Goal: Task Accomplishment & Management: Complete application form

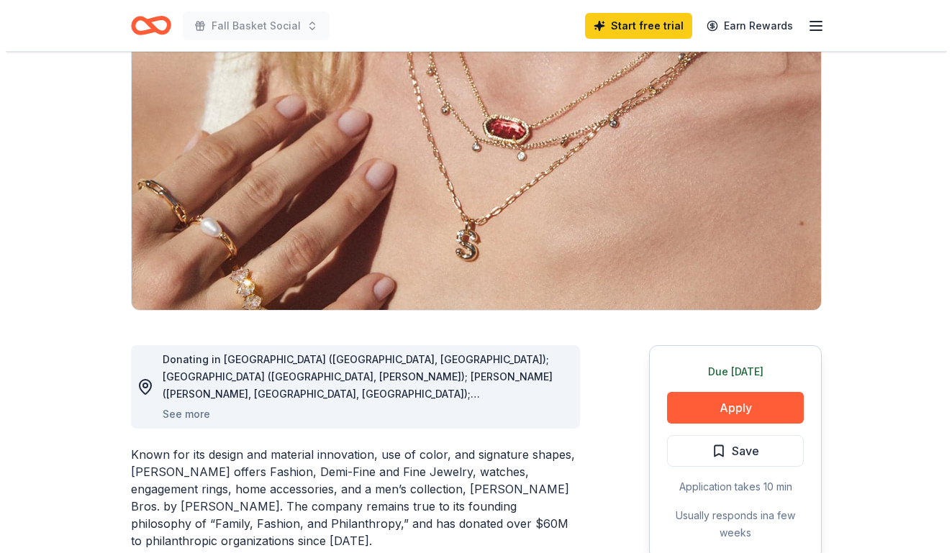
scroll to position [145, 0]
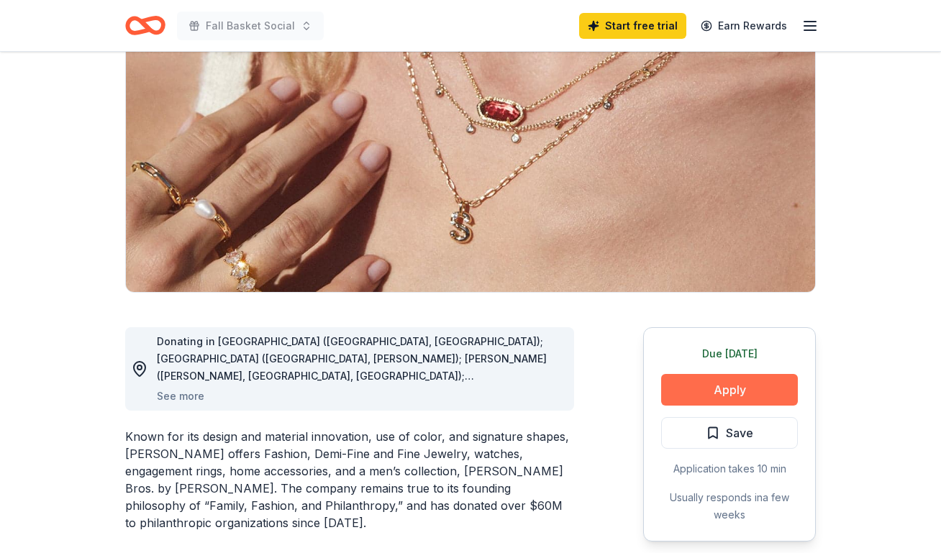
click at [760, 388] on button "Apply" at bounding box center [729, 390] width 137 height 32
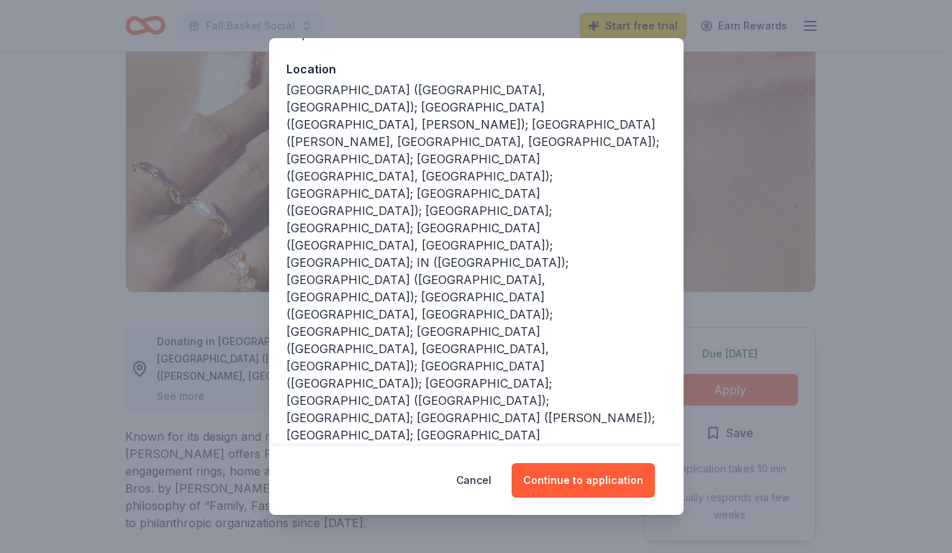
scroll to position [151, 0]
click at [595, 485] on button "Continue to application" at bounding box center [582, 480] width 143 height 35
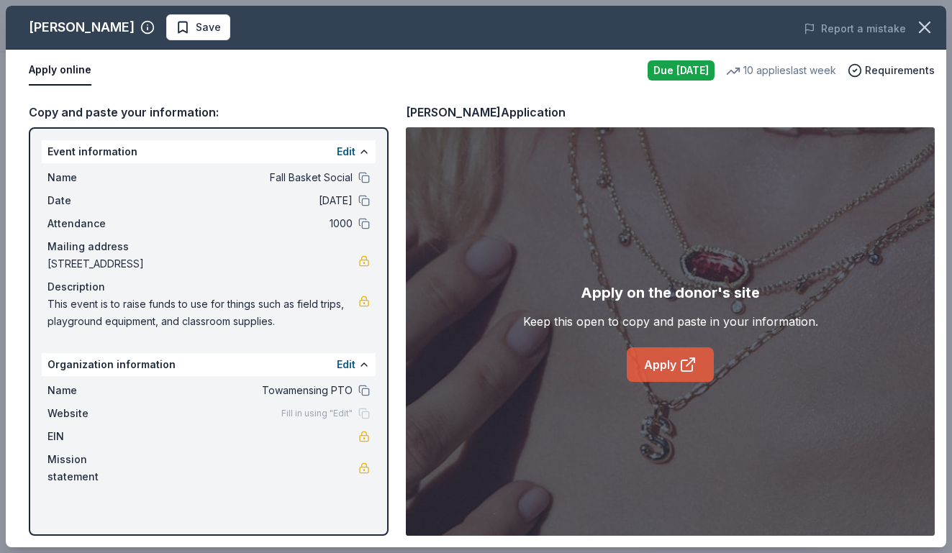
click at [666, 370] on link "Apply" at bounding box center [669, 364] width 87 height 35
click at [672, 371] on link "Apply" at bounding box center [669, 364] width 87 height 35
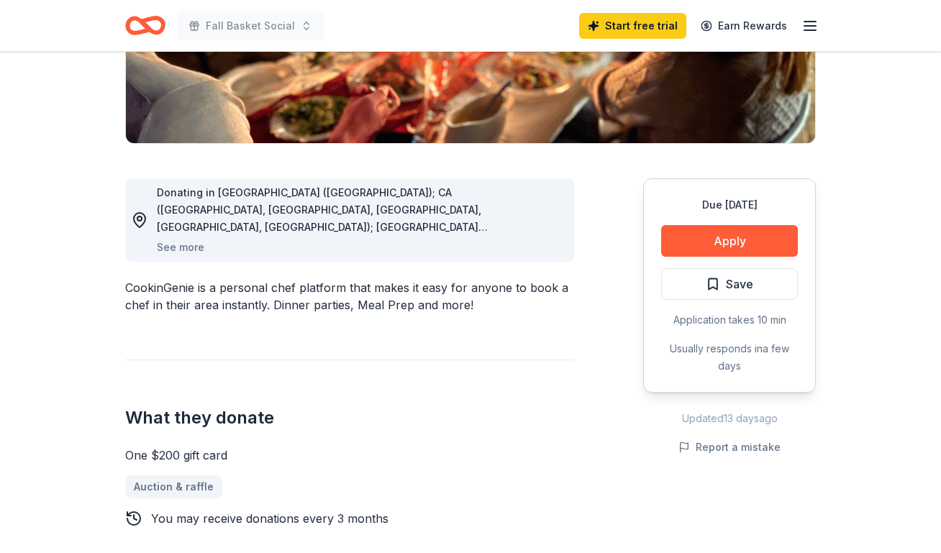
scroll to position [294, 0]
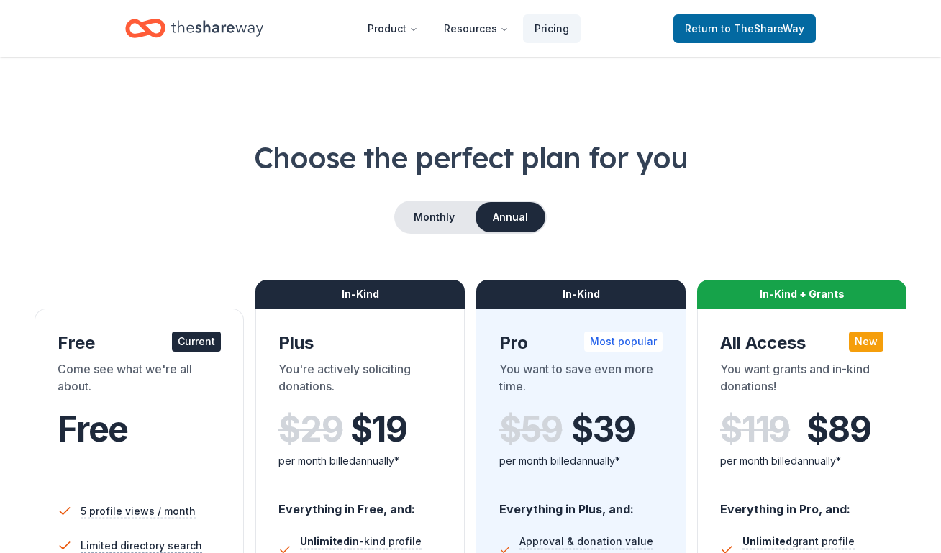
click at [200, 27] on icon "Home" at bounding box center [217, 28] width 92 height 29
click at [721, 31] on span "Return to TheShareWay" at bounding box center [744, 28] width 119 height 17
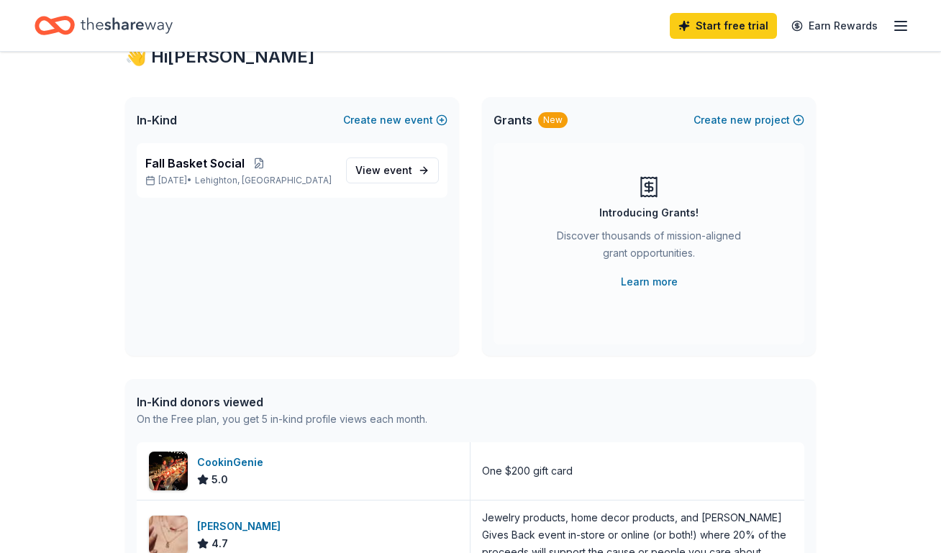
scroll to position [53, 0]
click at [414, 170] on link "View event" at bounding box center [392, 171] width 93 height 26
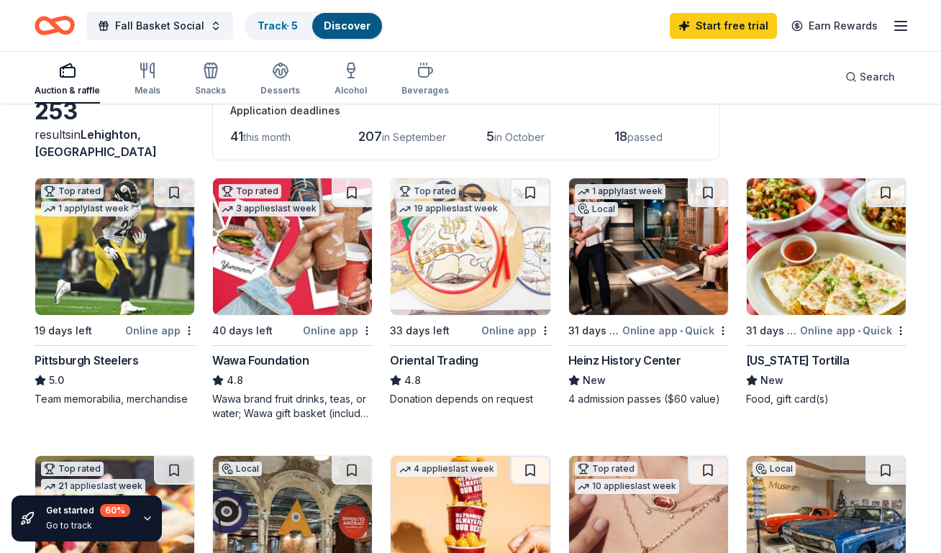
scroll to position [88, 0]
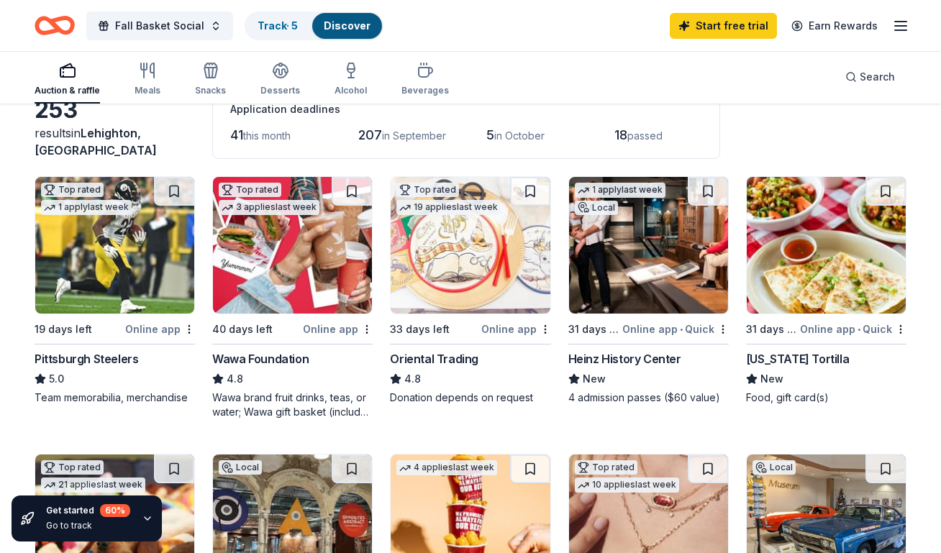
click at [485, 265] on img at bounding box center [470, 245] width 159 height 137
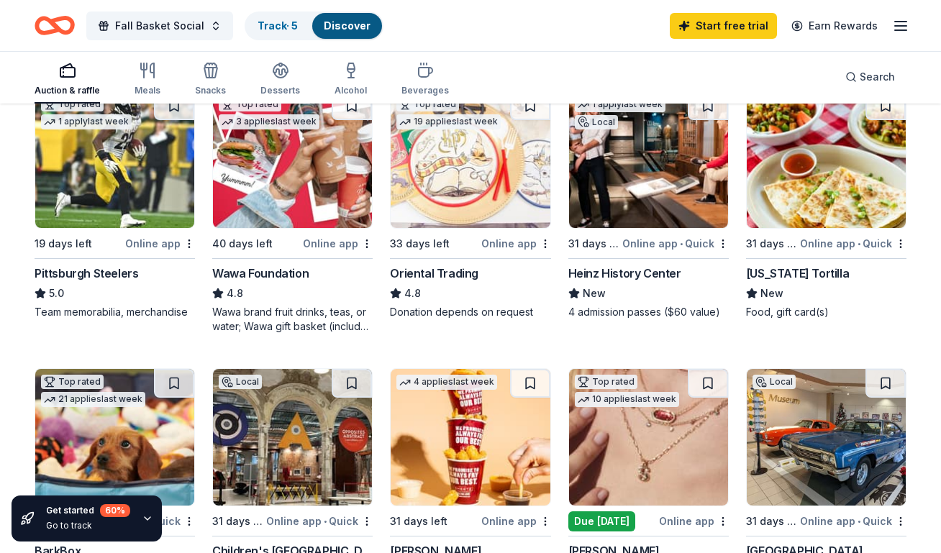
scroll to position [177, 0]
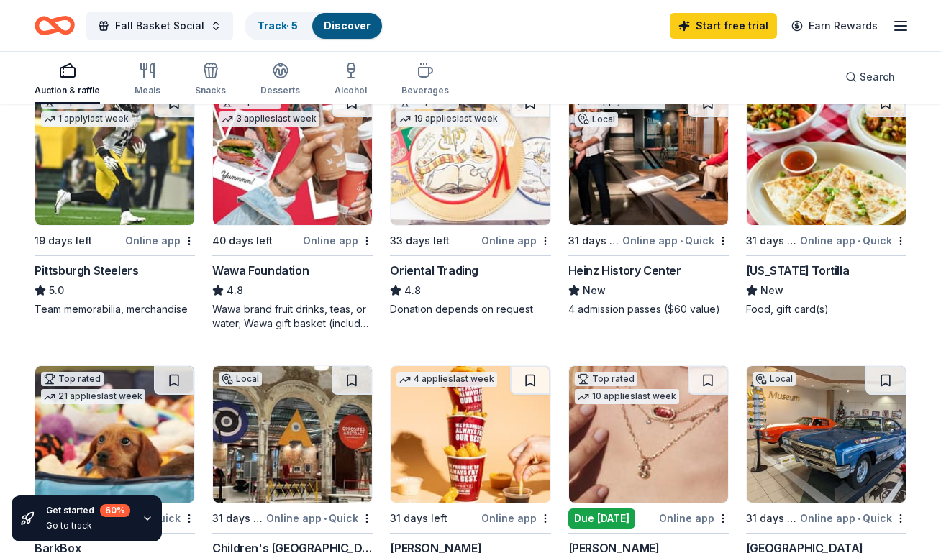
click at [631, 212] on img at bounding box center [648, 156] width 159 height 137
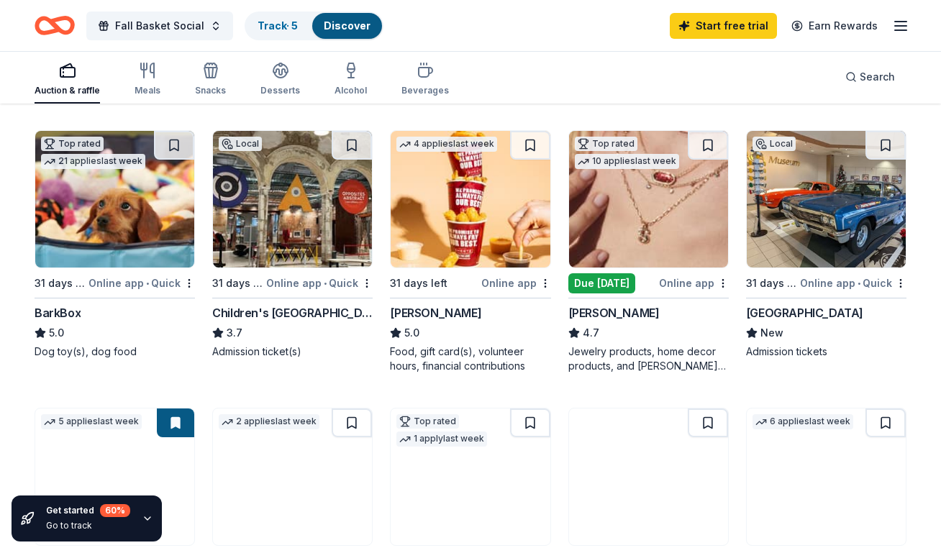
scroll to position [413, 0]
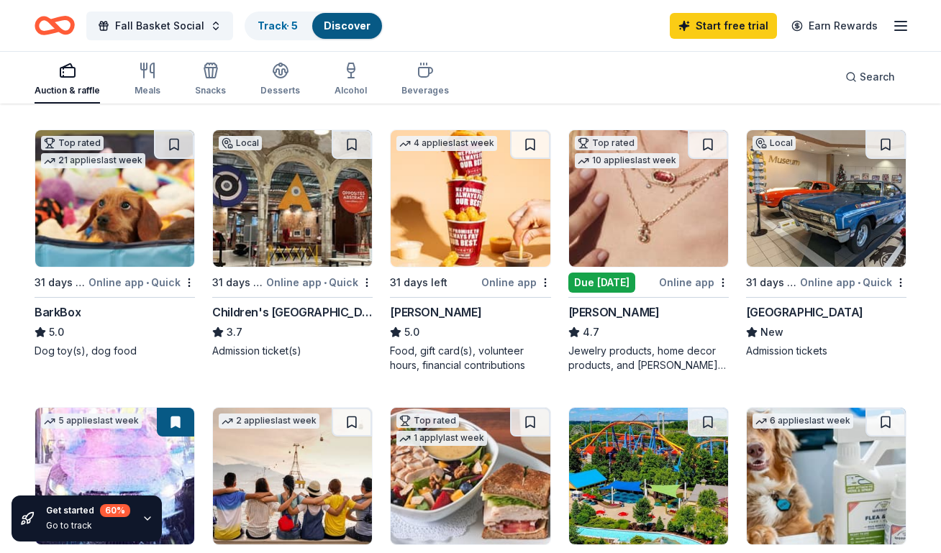
click at [480, 223] on img at bounding box center [470, 198] width 159 height 137
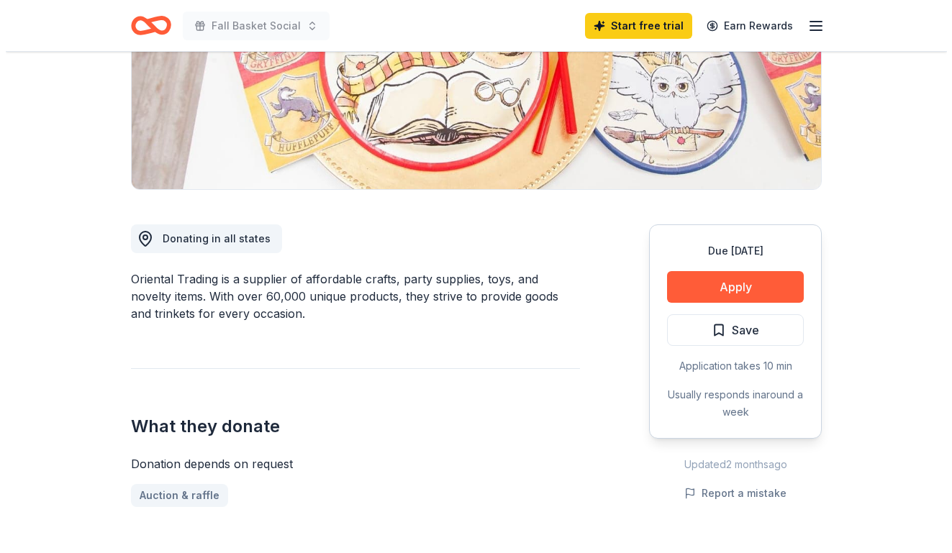
scroll to position [262, 0]
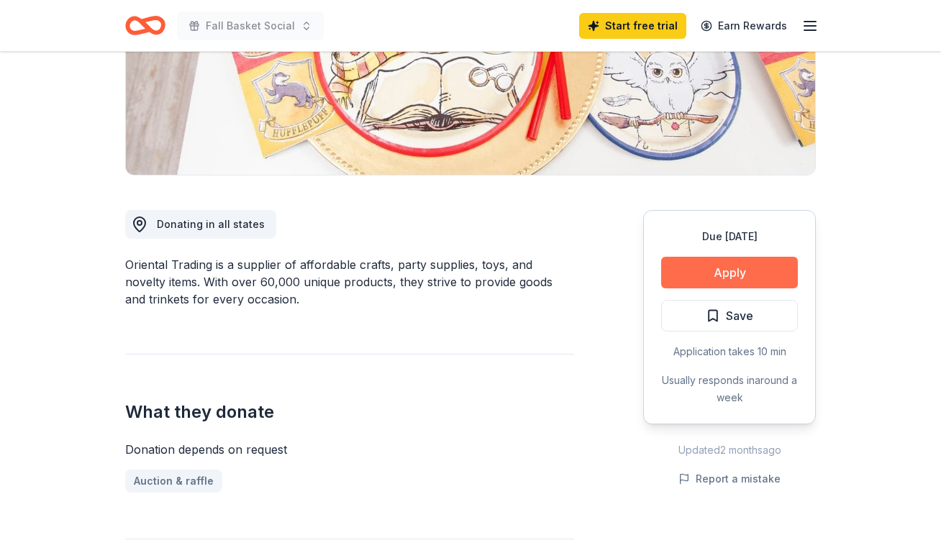
click at [776, 276] on button "Apply" at bounding box center [729, 273] width 137 height 32
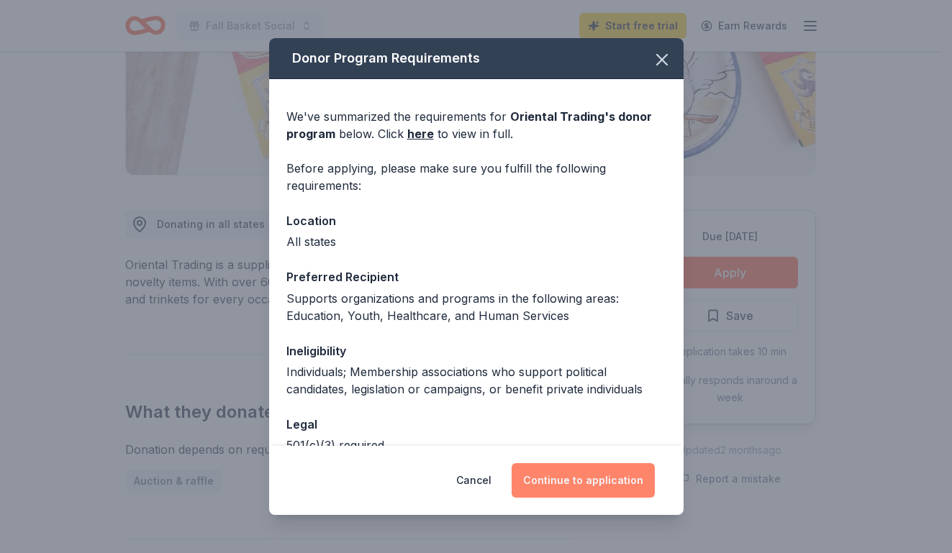
click at [567, 480] on button "Continue to application" at bounding box center [582, 480] width 143 height 35
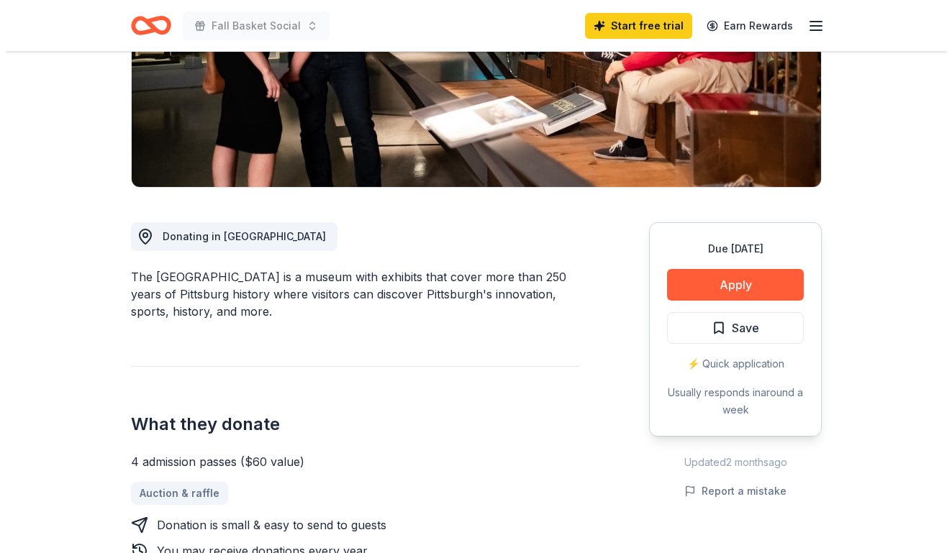
scroll to position [252, 0]
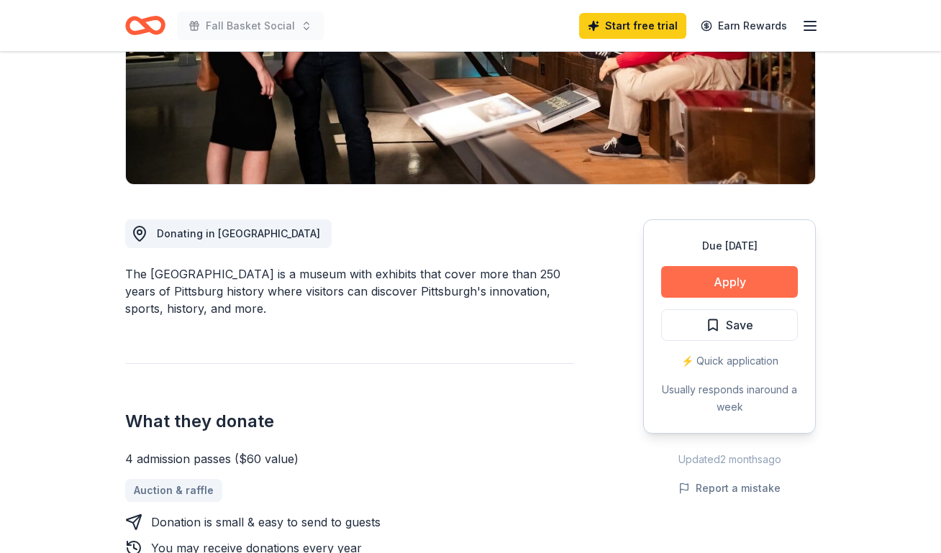
click at [762, 277] on button "Apply" at bounding box center [729, 282] width 137 height 32
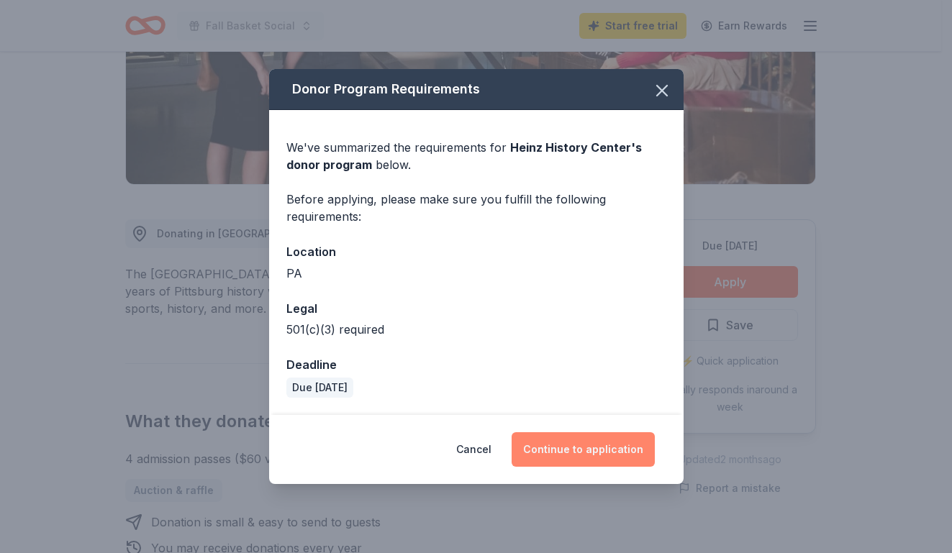
click at [606, 452] on button "Continue to application" at bounding box center [582, 449] width 143 height 35
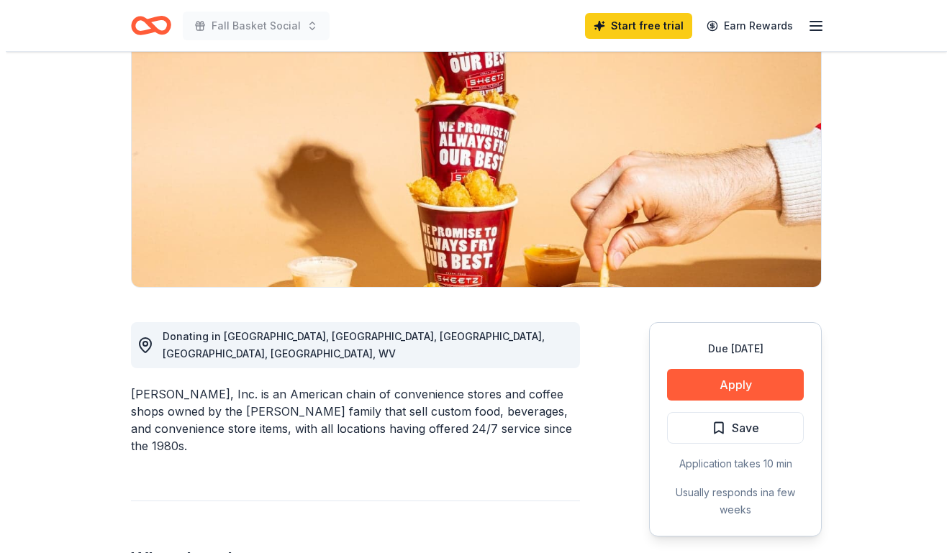
scroll to position [151, 0]
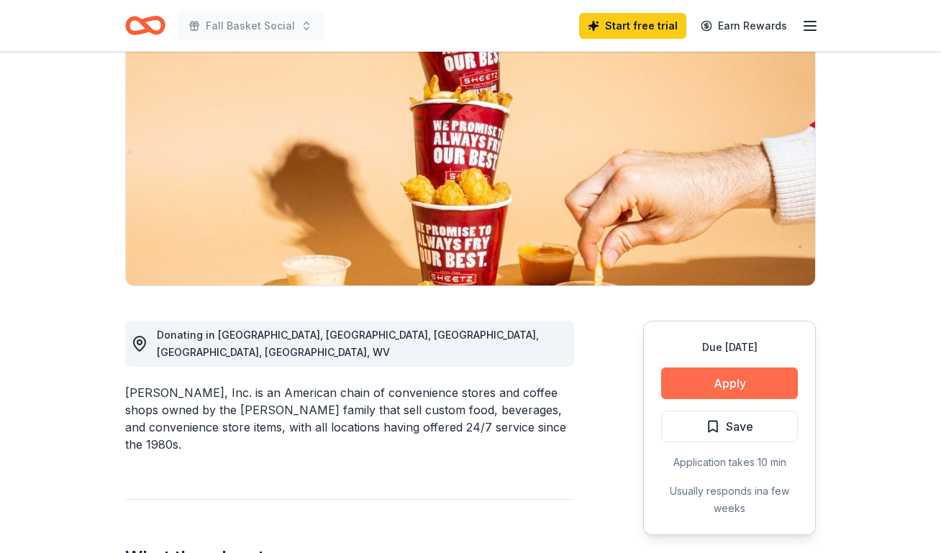
click at [764, 389] on button "Apply" at bounding box center [729, 384] width 137 height 32
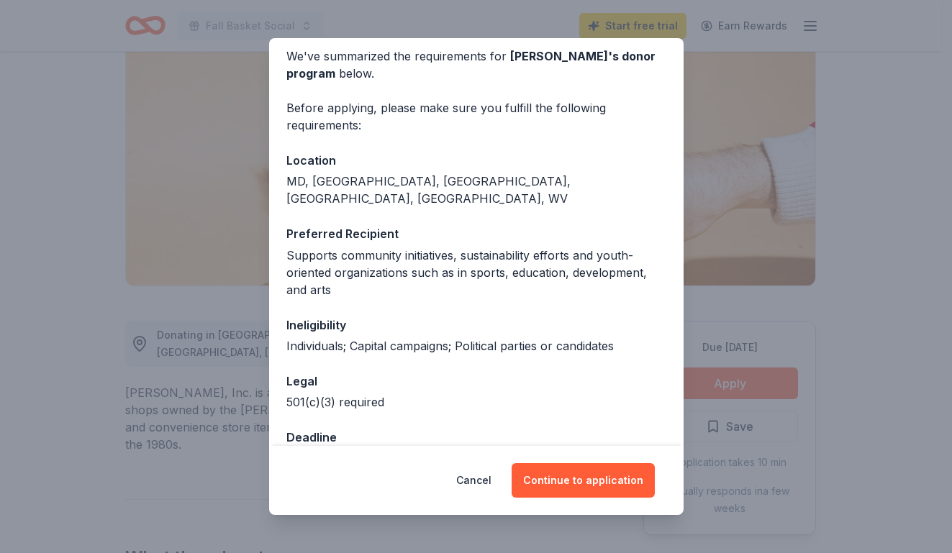
scroll to position [65, 0]
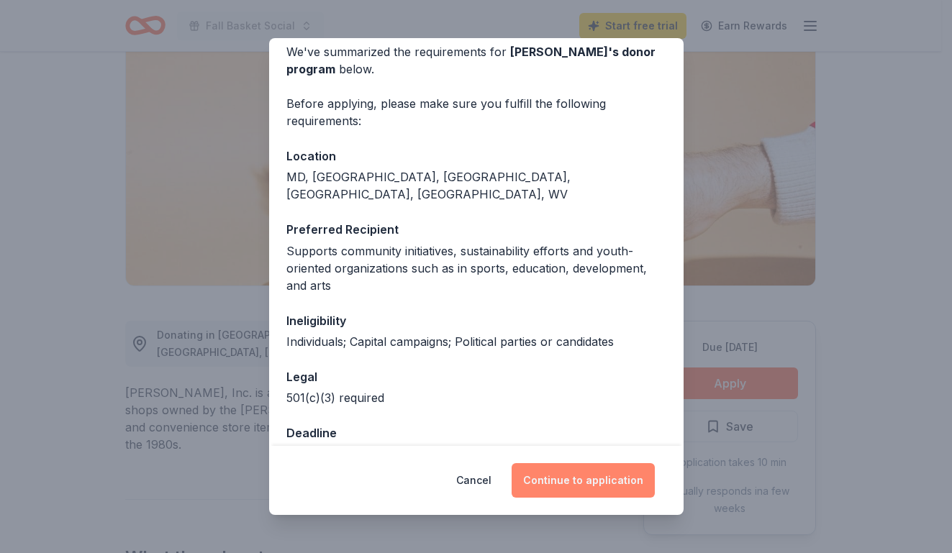
click at [590, 480] on button "Continue to application" at bounding box center [582, 480] width 143 height 35
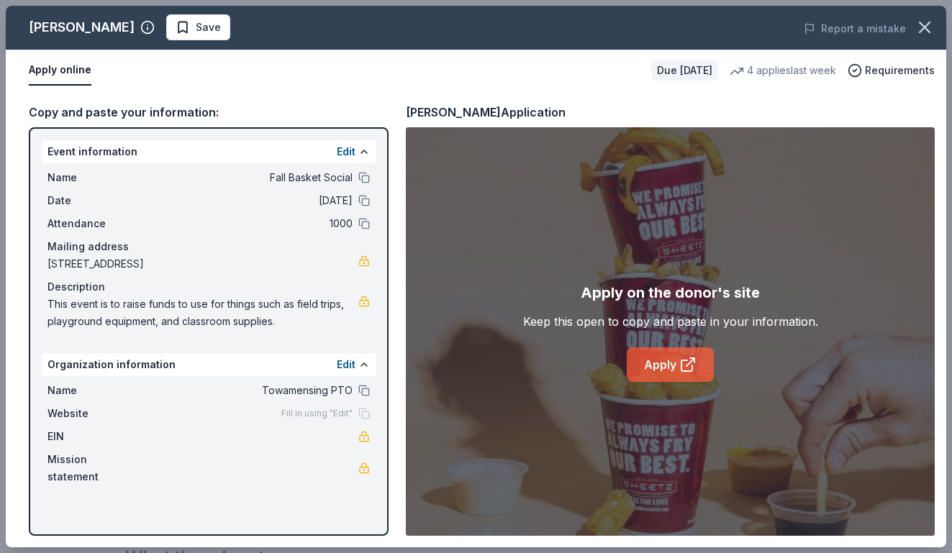
click at [671, 368] on link "Apply" at bounding box center [669, 364] width 87 height 35
